Goal: Transaction & Acquisition: Obtain resource

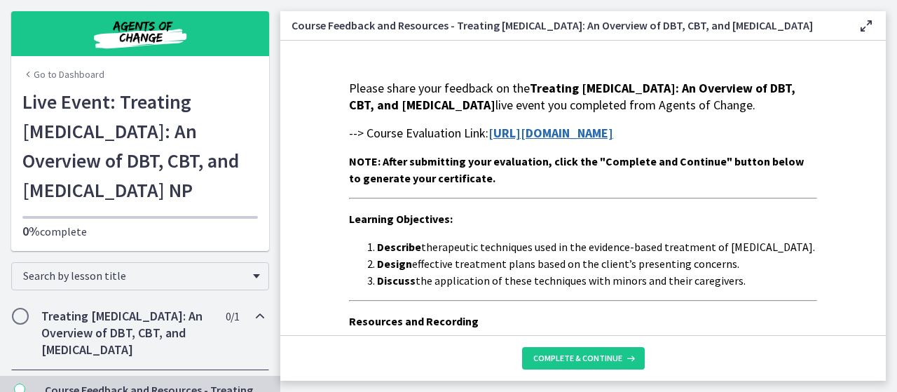
click at [893, 151] on main "Course Feedback and Resources - Treating Anxiety Disorders: An Overview of DBT,…" at bounding box center [588, 196] width 617 height 392
click at [559, 141] on strong "https://forms.gle/v6BNTTJe7hQEpFVi9" at bounding box center [550, 133] width 125 height 16
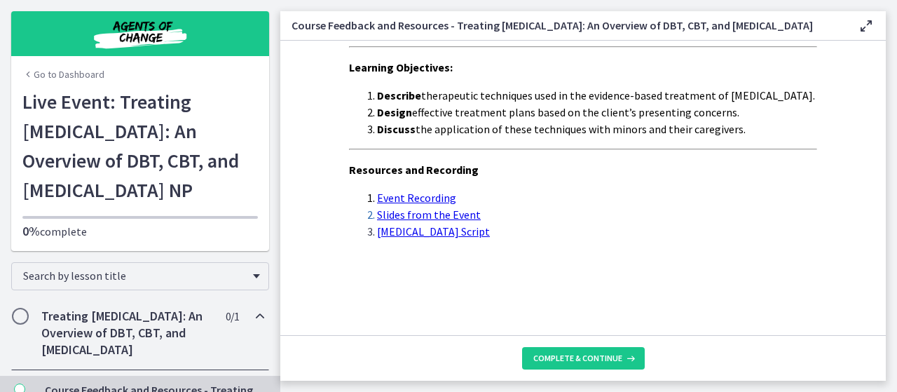
scroll to position [186, 0]
click at [427, 194] on link "Event Recording" at bounding box center [416, 198] width 79 height 14
click at [397, 215] on link "Slides from the Event" at bounding box center [429, 214] width 104 height 14
click at [404, 235] on link "Progressive Muscle Relaxation Script" at bounding box center [433, 231] width 113 height 14
click at [584, 359] on span "Complete & continue" at bounding box center [577, 357] width 89 height 11
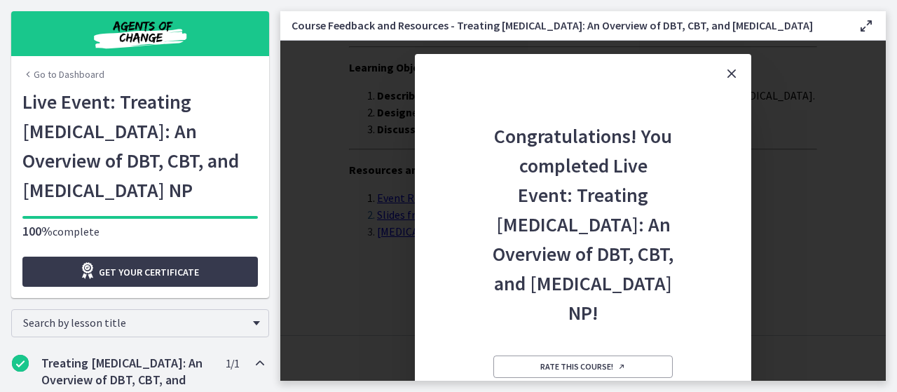
click at [709, 254] on div "Congratulations! You completed Live Event: Treating Anxiety Disorders: An Overv…" at bounding box center [583, 283] width 336 height 380
click at [216, 270] on link "Get your certificate" at bounding box center [139, 271] width 235 height 30
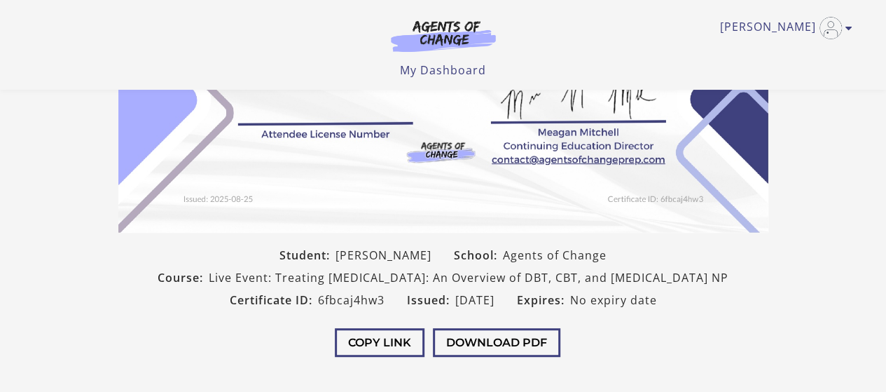
scroll to position [258, 0]
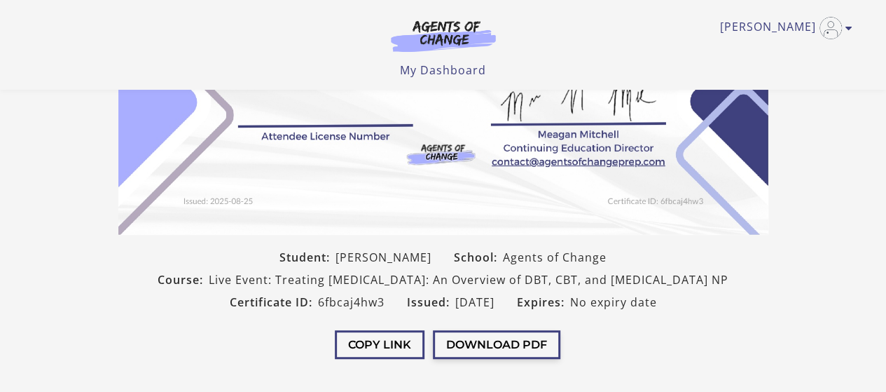
click at [480, 359] on button "Download PDF" at bounding box center [497, 344] width 128 height 29
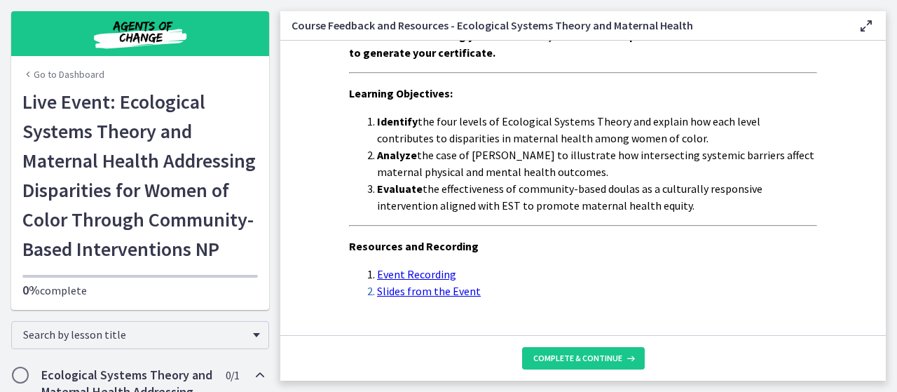
scroll to position [112, 0]
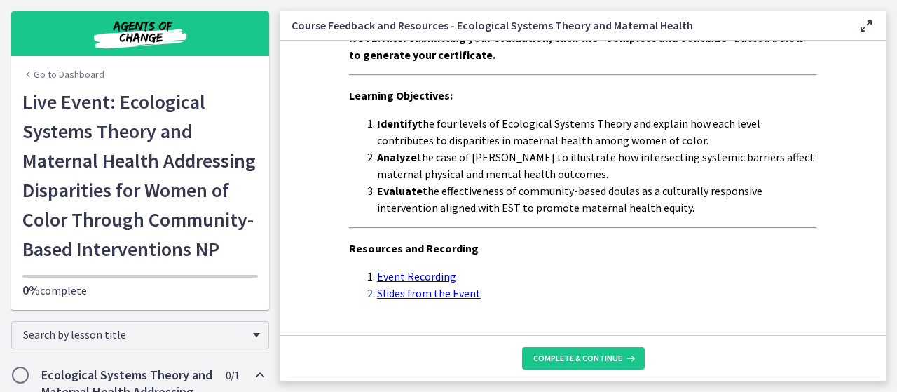
click at [425, 294] on link "Slides from the Event" at bounding box center [429, 293] width 104 height 14
click at [399, 275] on link "Event Recording" at bounding box center [416, 276] width 79 height 14
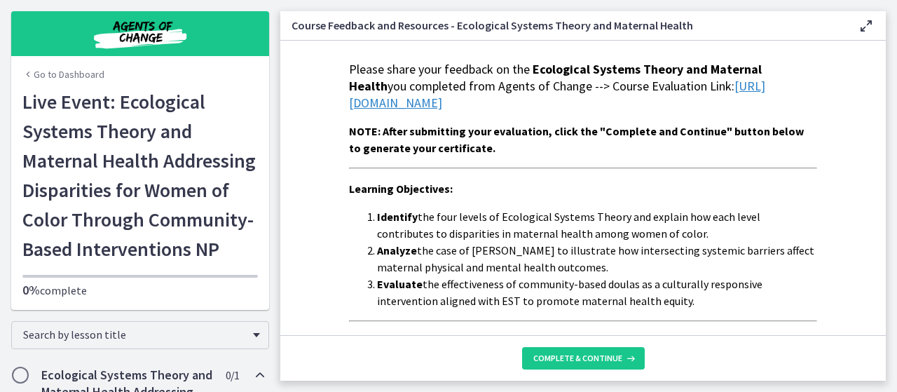
scroll to position [18, 0]
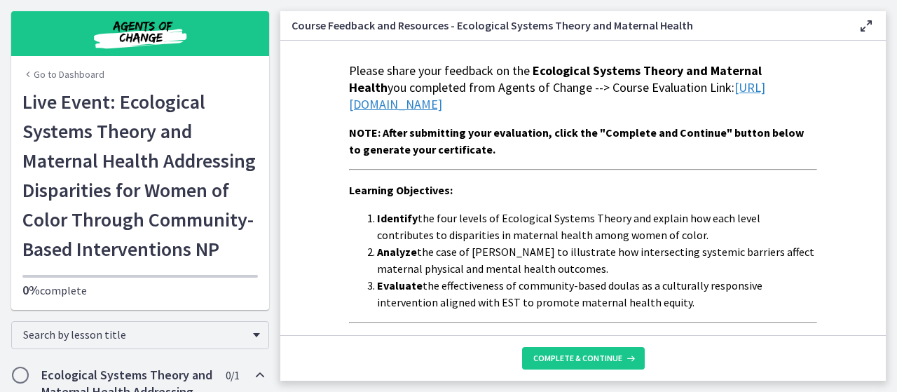
click at [562, 106] on link "[URL][DOMAIN_NAME]" at bounding box center [557, 95] width 416 height 33
